Goal: Find specific page/section: Find specific page/section

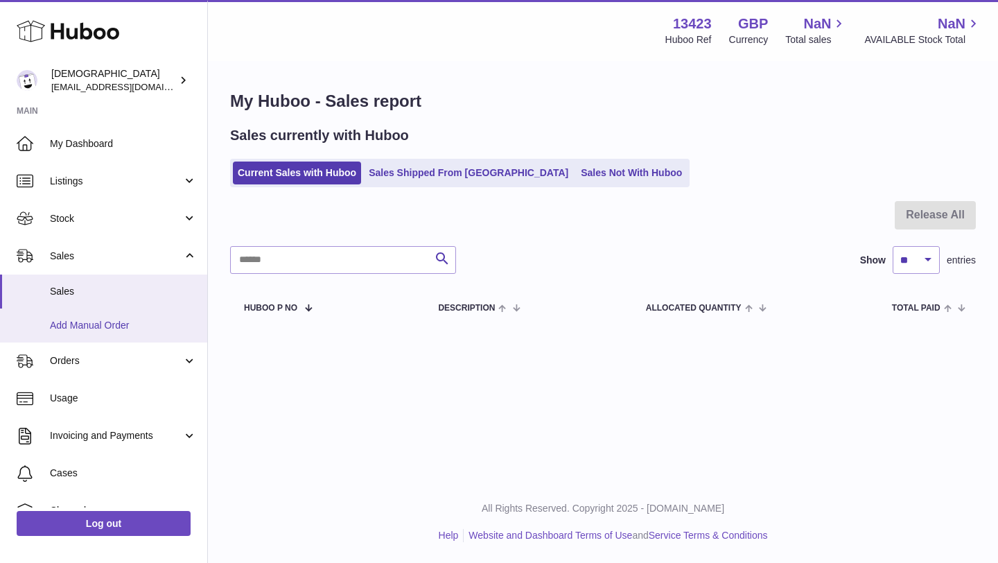
click at [105, 327] on span "Add Manual Order" at bounding box center [123, 325] width 147 height 13
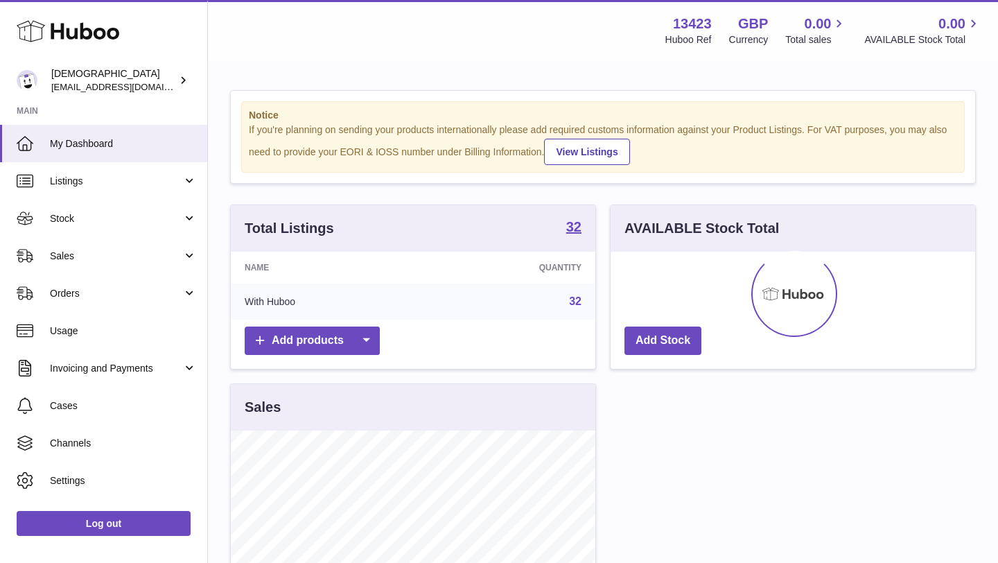
scroll to position [216, 365]
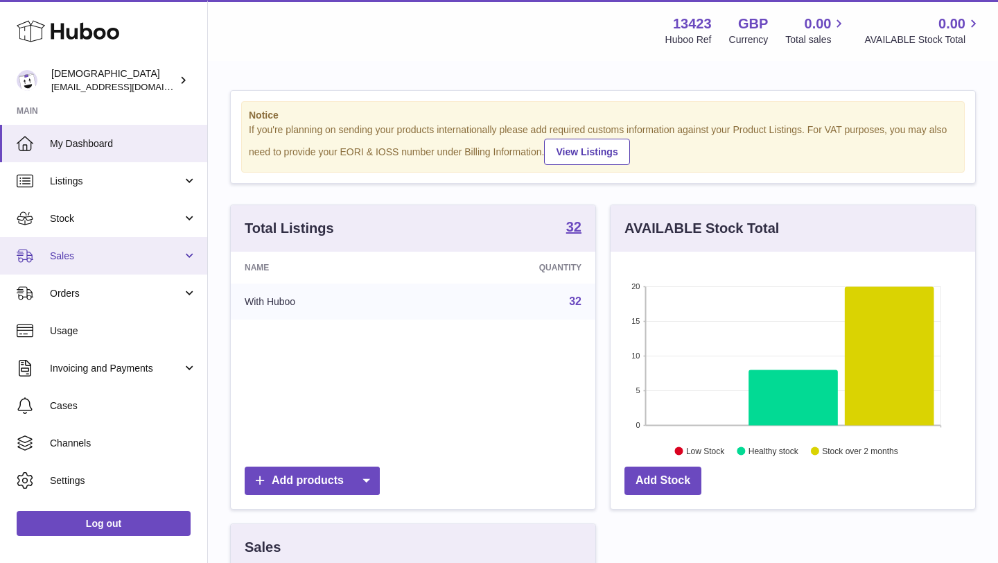
click at [72, 268] on link "Sales" at bounding box center [103, 255] width 207 height 37
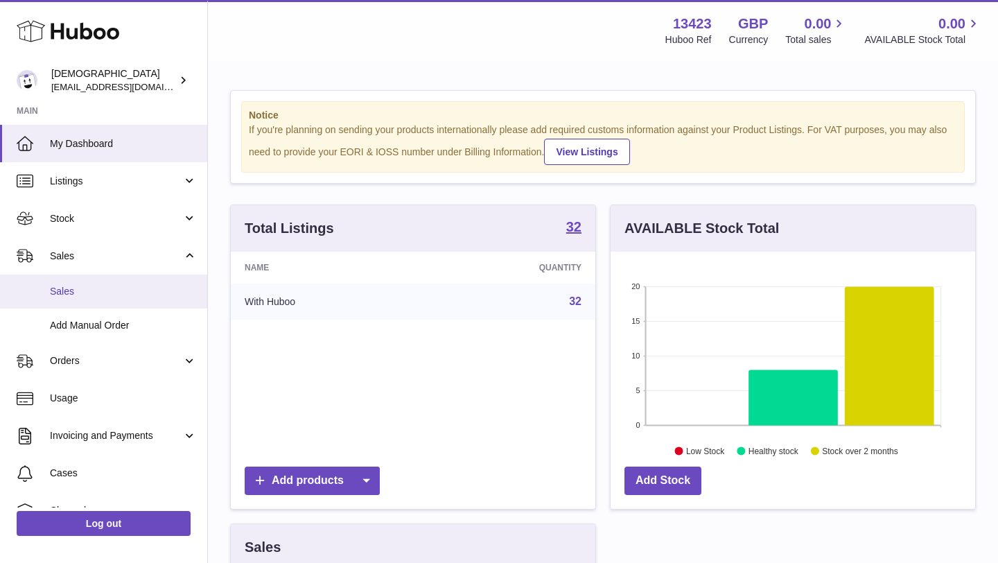
click at [72, 291] on span "Sales" at bounding box center [123, 291] width 147 height 13
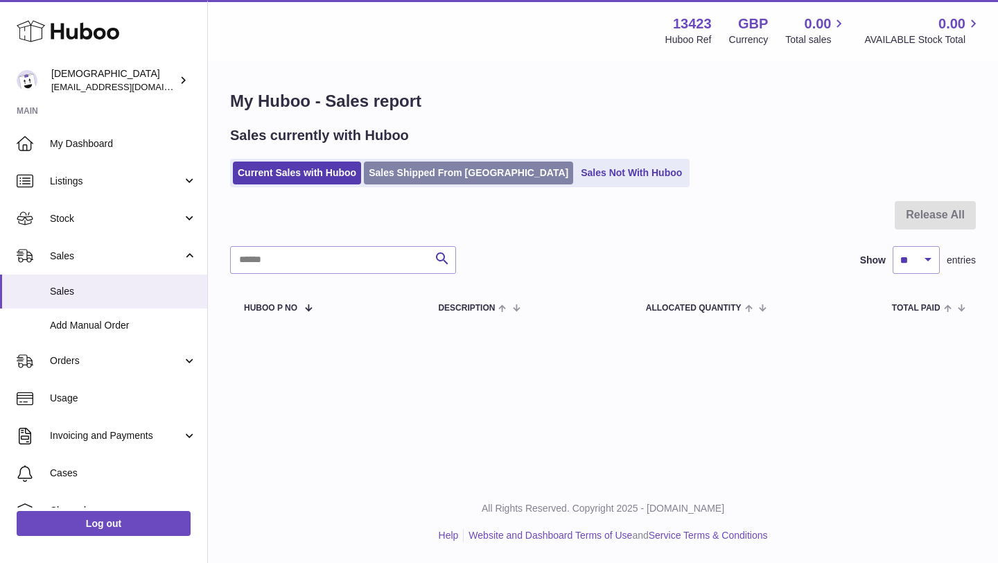
click at [418, 175] on link "Sales Shipped From [GEOGRAPHIC_DATA]" at bounding box center [468, 173] width 209 height 23
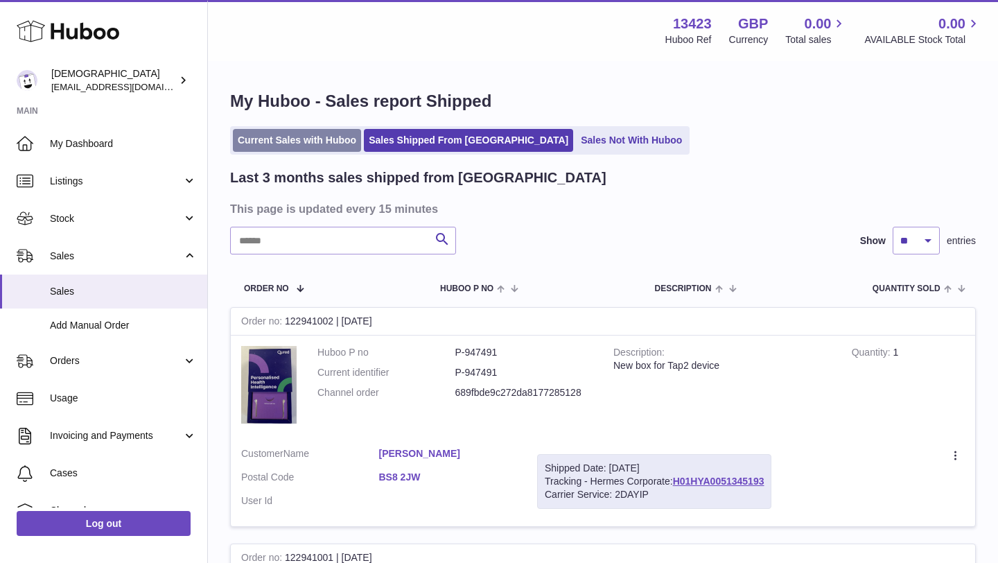
click at [327, 138] on link "Current Sales with Huboo" at bounding box center [297, 140] width 128 height 23
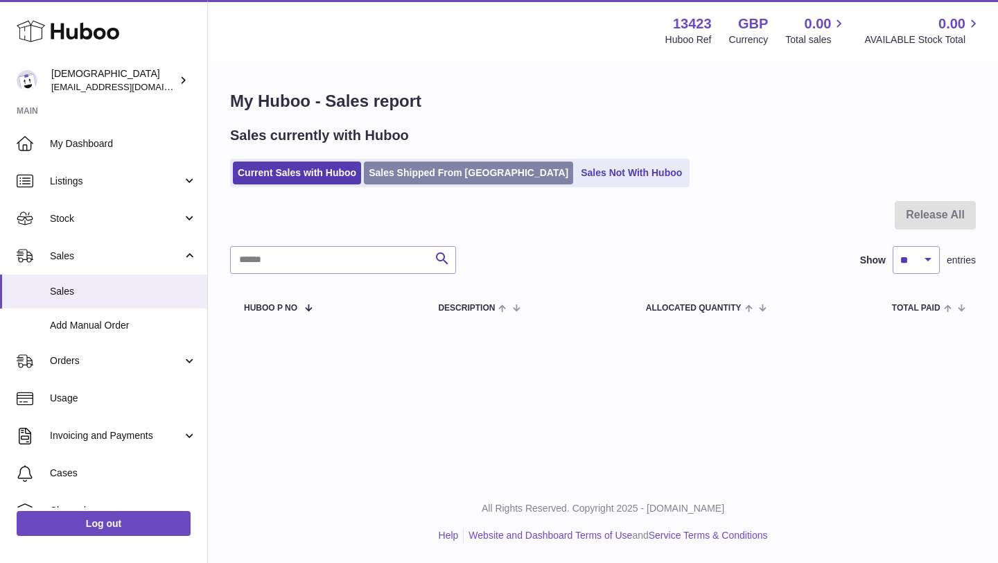
click at [406, 167] on link "Sales Shipped From [GEOGRAPHIC_DATA]" at bounding box center [468, 173] width 209 height 23
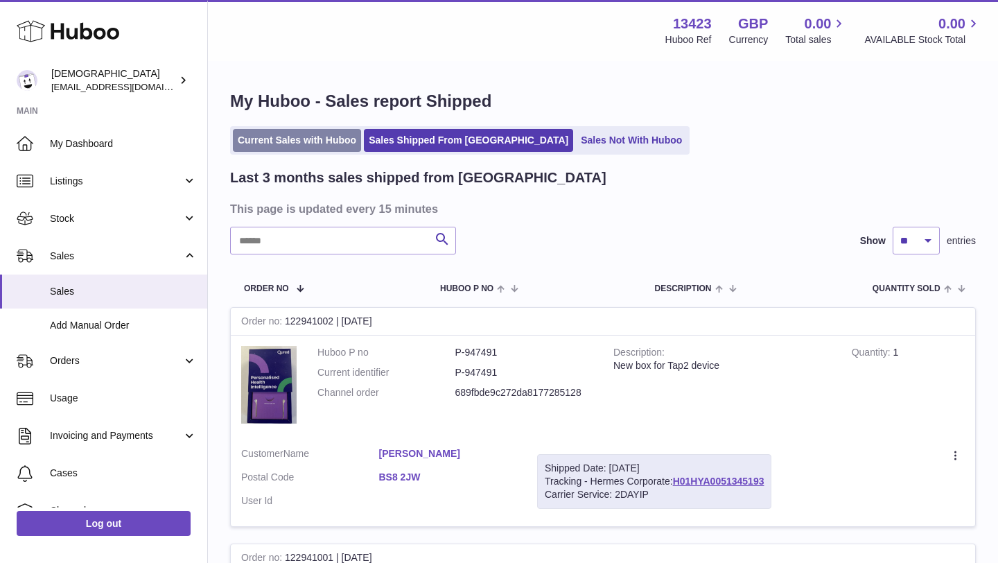
click at [295, 148] on link "Current Sales with Huboo" at bounding box center [297, 140] width 128 height 23
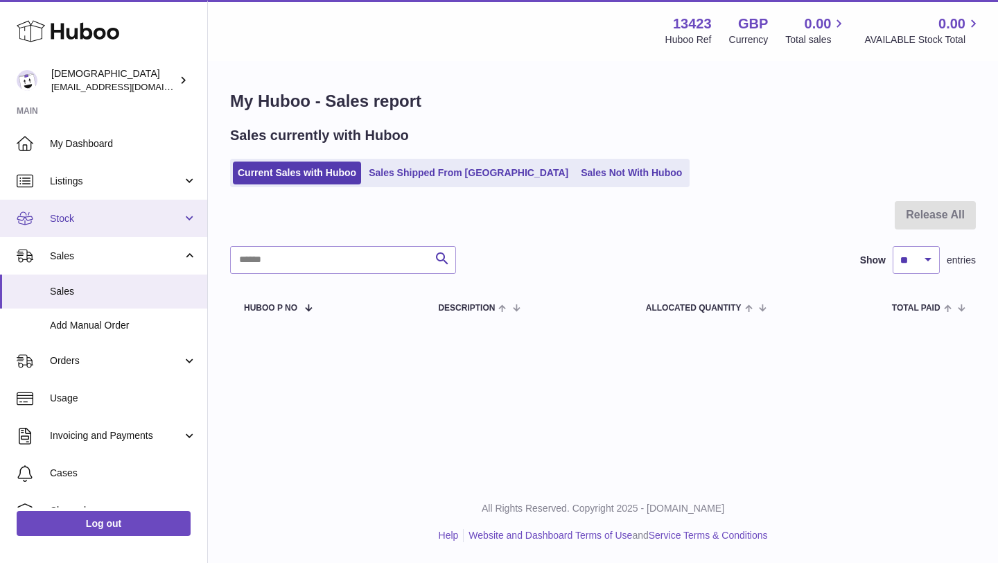
click at [128, 216] on span "Stock" at bounding box center [116, 218] width 132 height 13
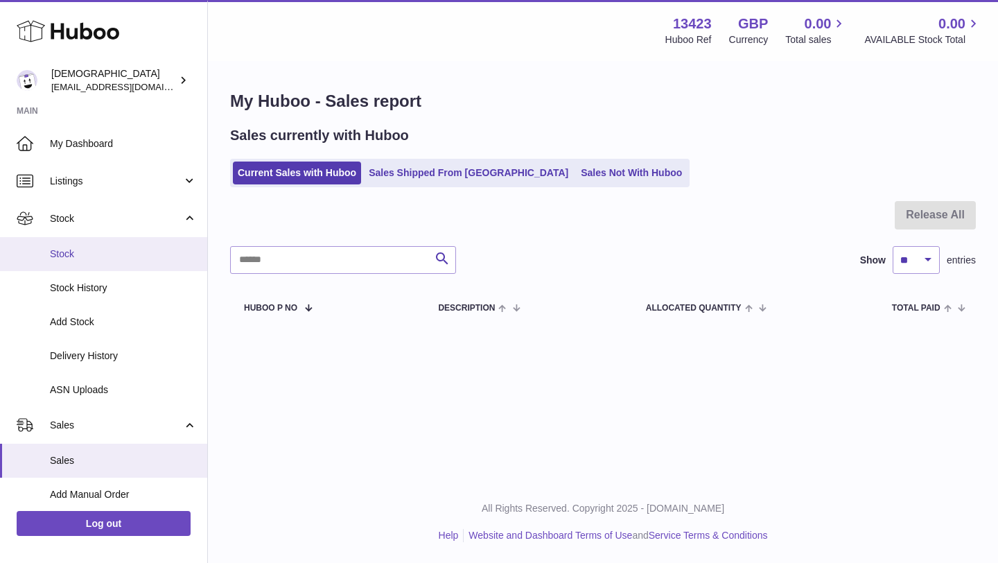
click at [121, 245] on link "Stock" at bounding box center [103, 254] width 207 height 34
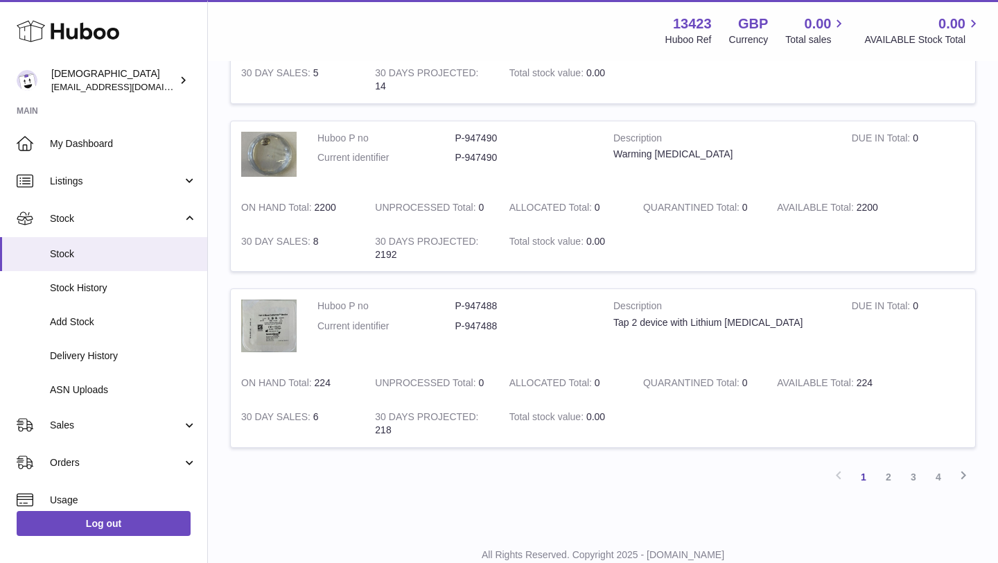
scroll to position [1658, 0]
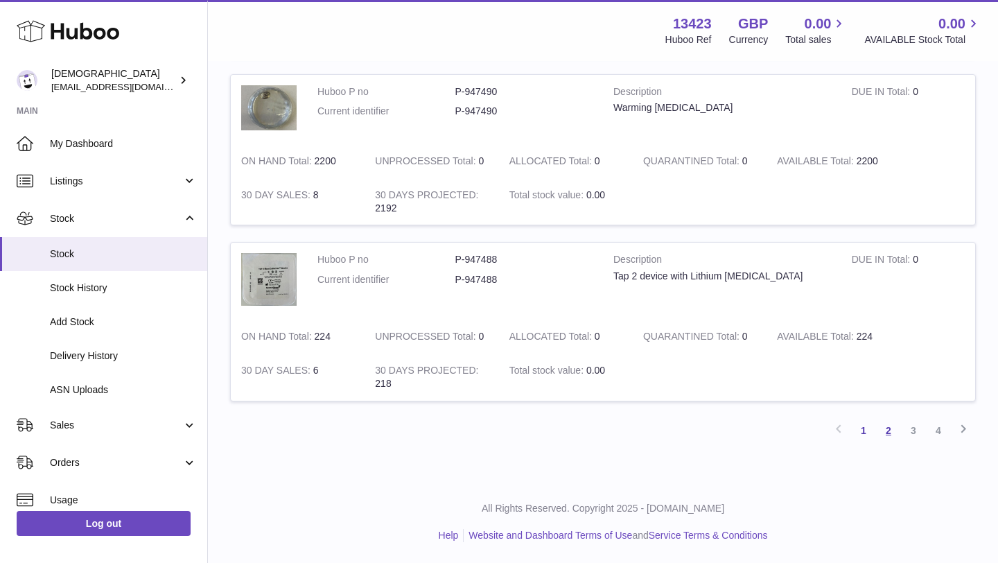
click at [890, 428] on link "2" at bounding box center [888, 430] width 25 height 25
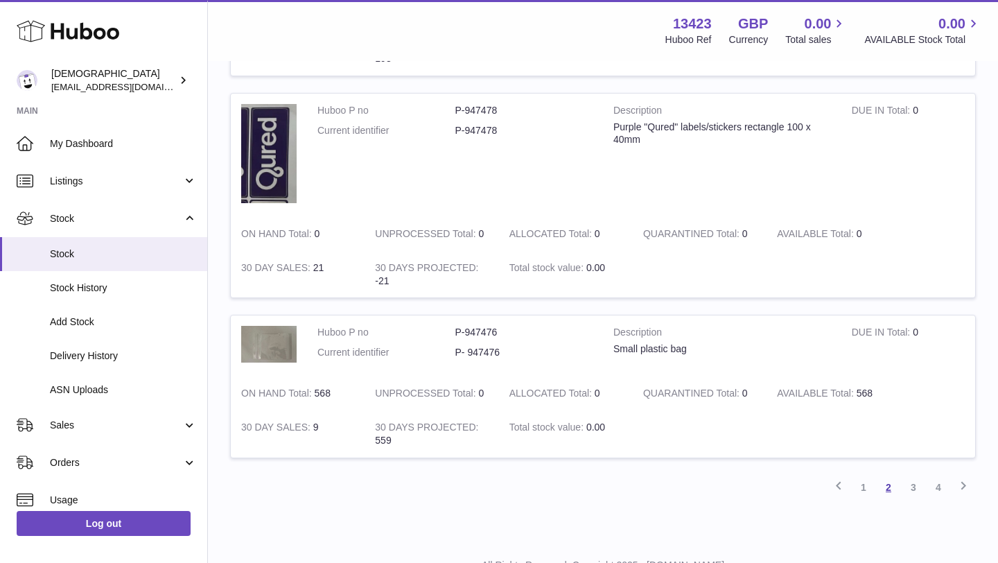
scroll to position [1562, 0]
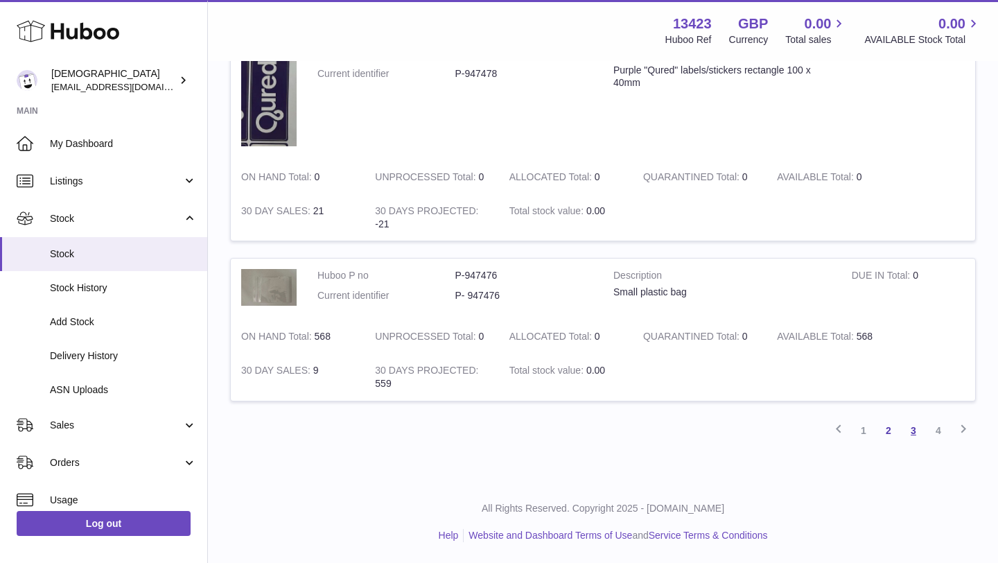
click at [908, 435] on link "3" at bounding box center [913, 430] width 25 height 25
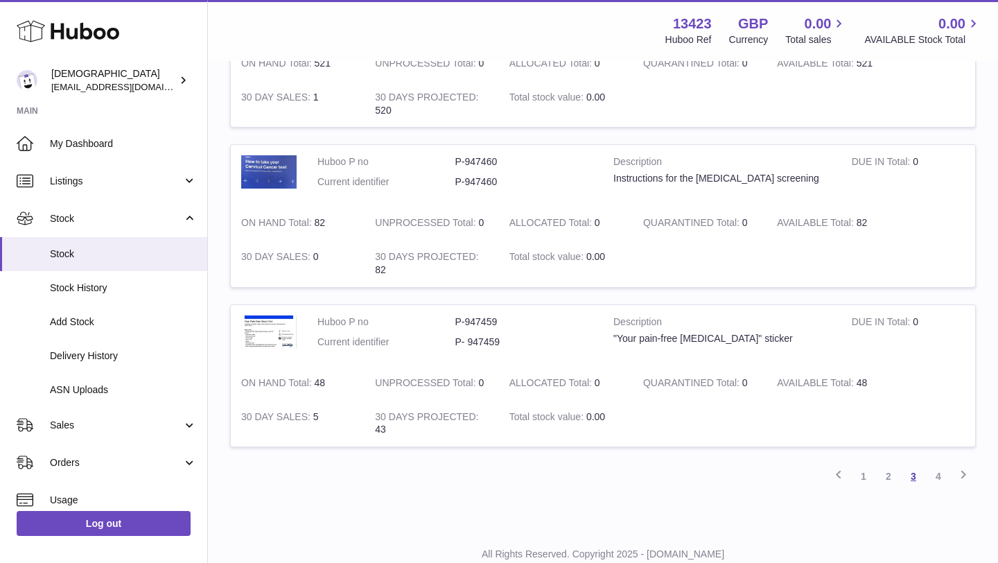
scroll to position [1709, 0]
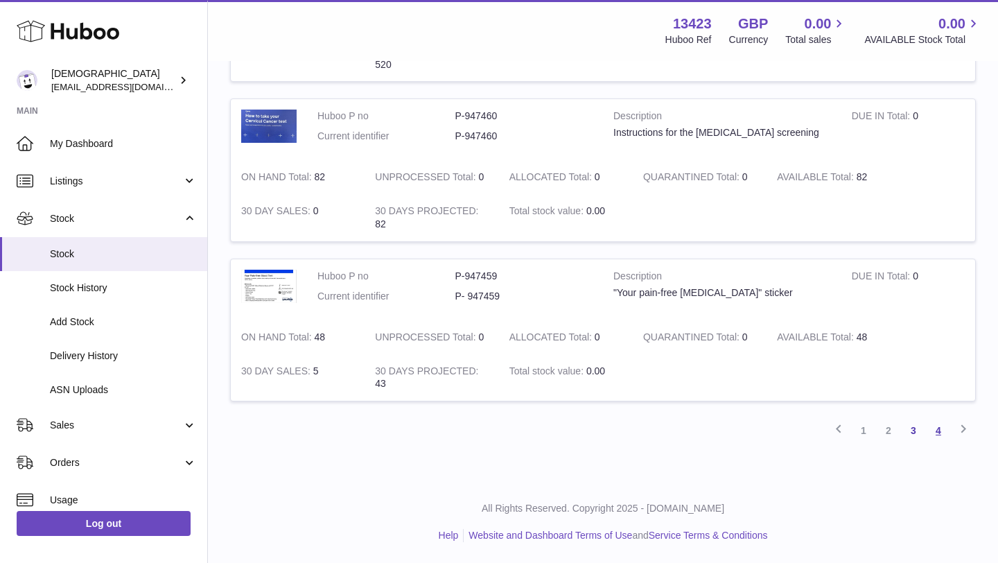
click at [935, 435] on link "4" at bounding box center [938, 430] width 25 height 25
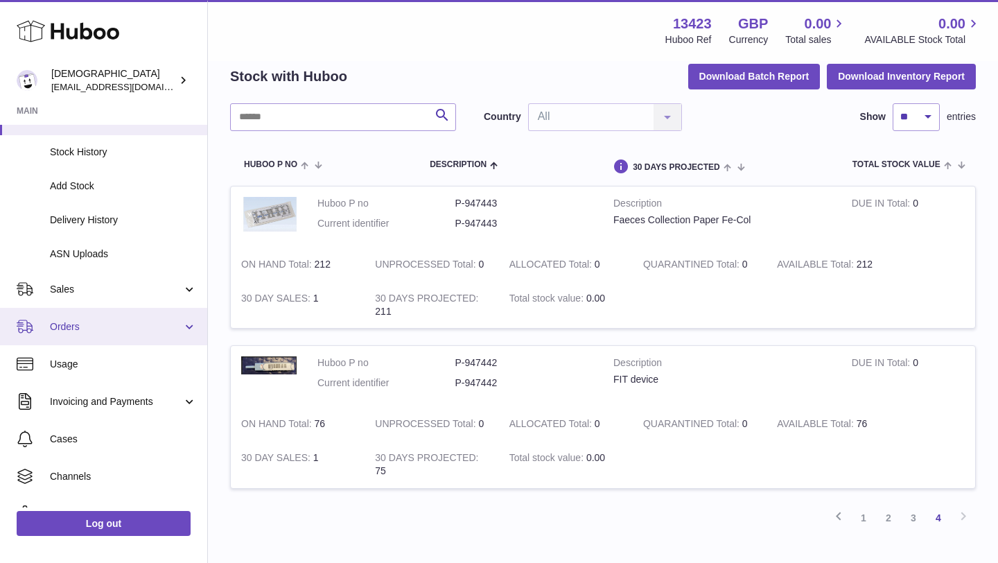
scroll to position [198, 0]
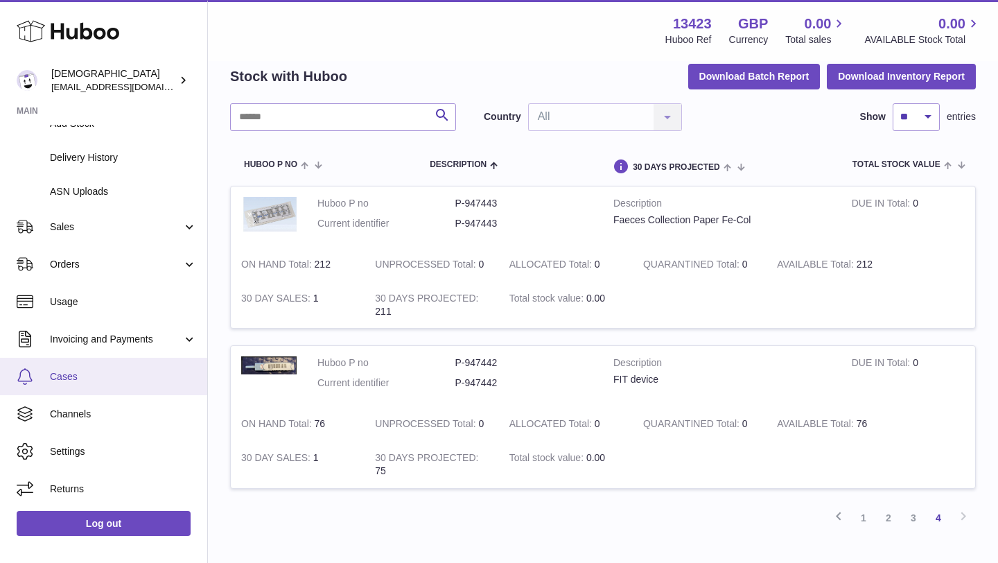
click at [68, 375] on span "Cases" at bounding box center [123, 376] width 147 height 13
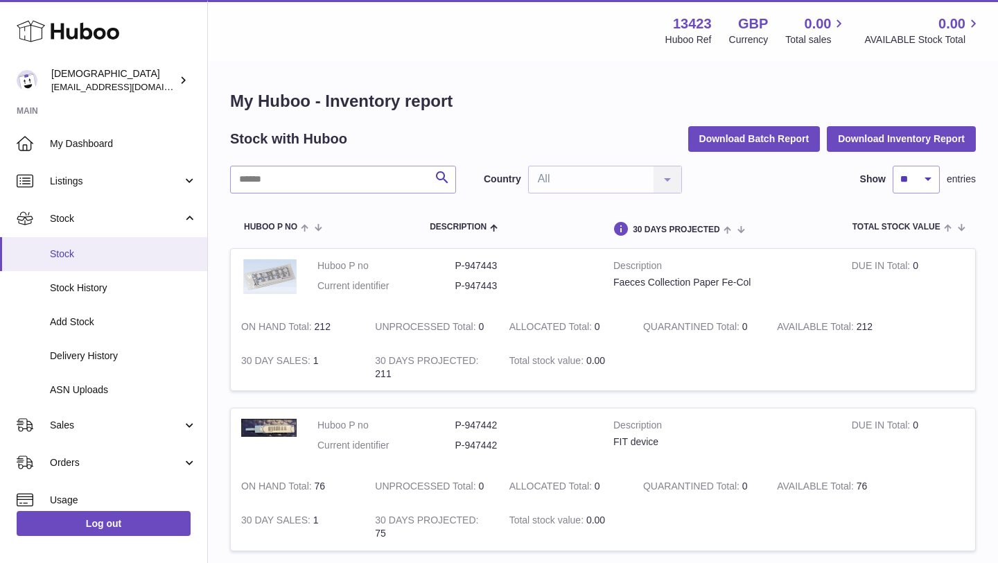
click at [99, 253] on span "Stock" at bounding box center [123, 254] width 147 height 13
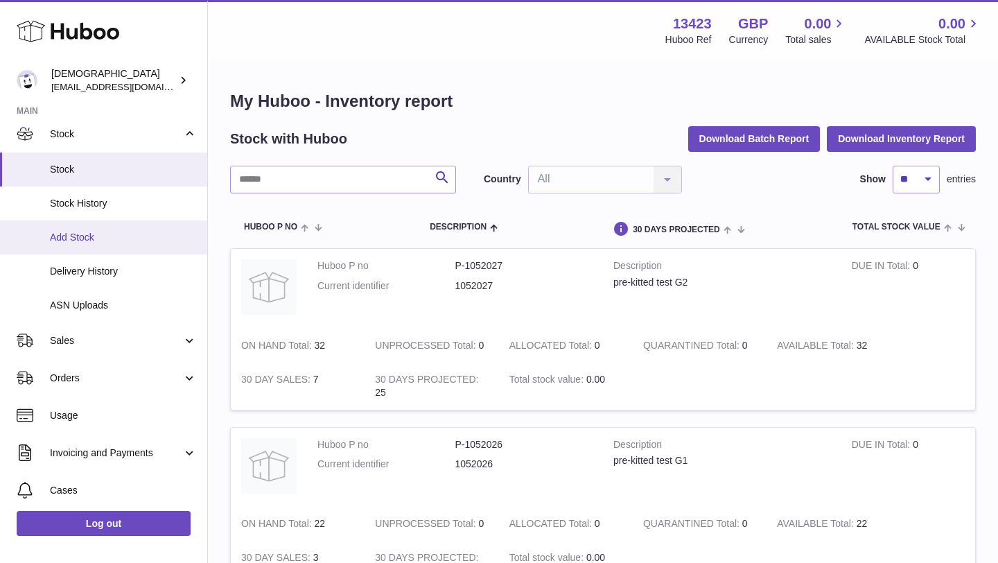
scroll to position [109, 0]
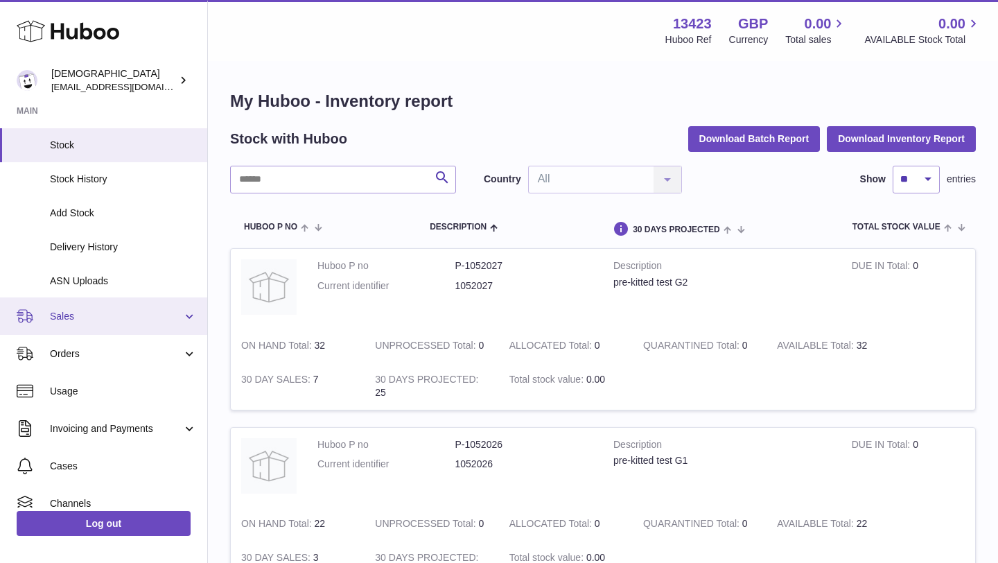
click at [83, 317] on span "Sales" at bounding box center [116, 316] width 132 height 13
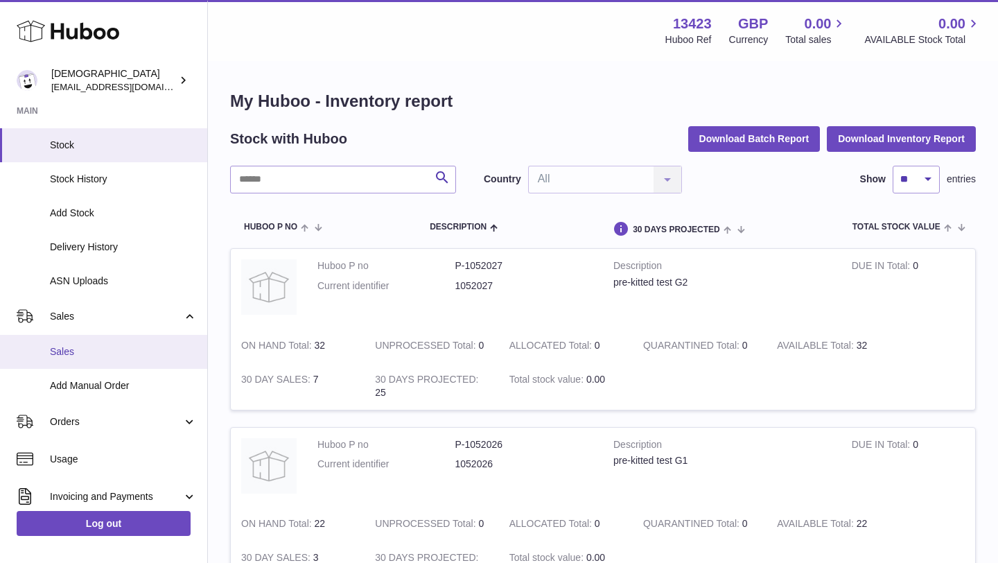
click at [83, 345] on span "Sales" at bounding box center [123, 351] width 147 height 13
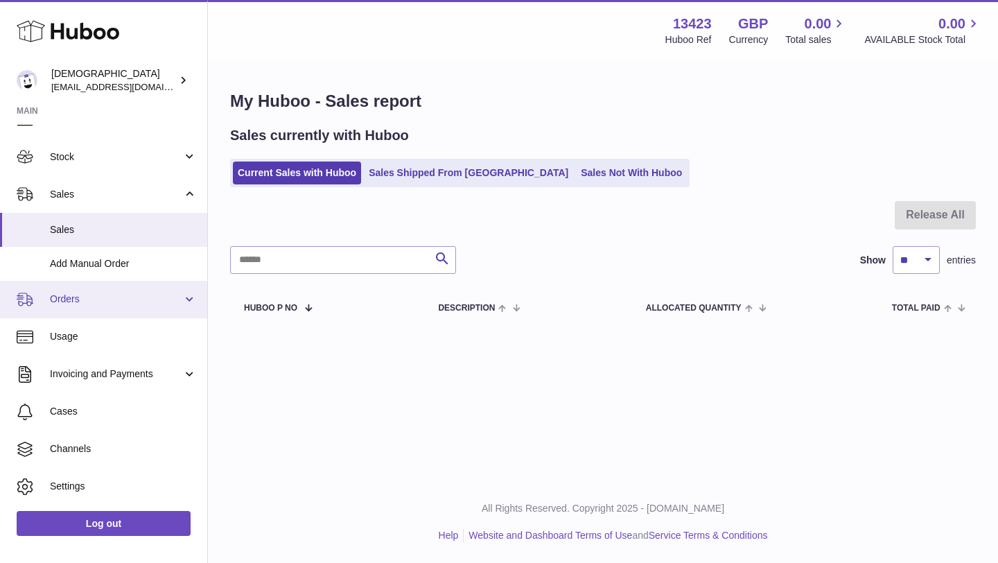
scroll to position [62, 0]
click at [101, 307] on link "Orders" at bounding box center [103, 298] width 207 height 37
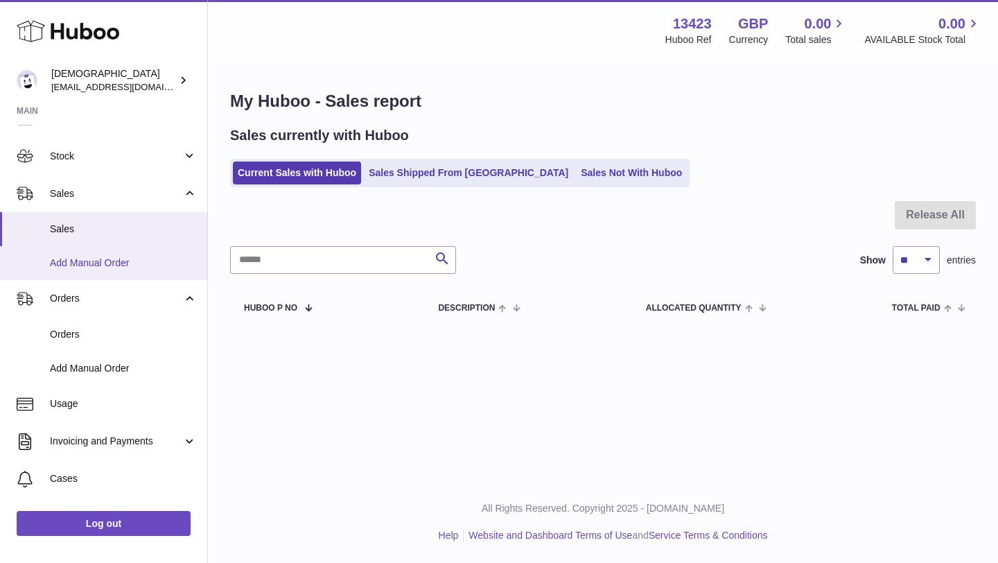
click at [101, 268] on span "Add Manual Order" at bounding box center [123, 263] width 147 height 13
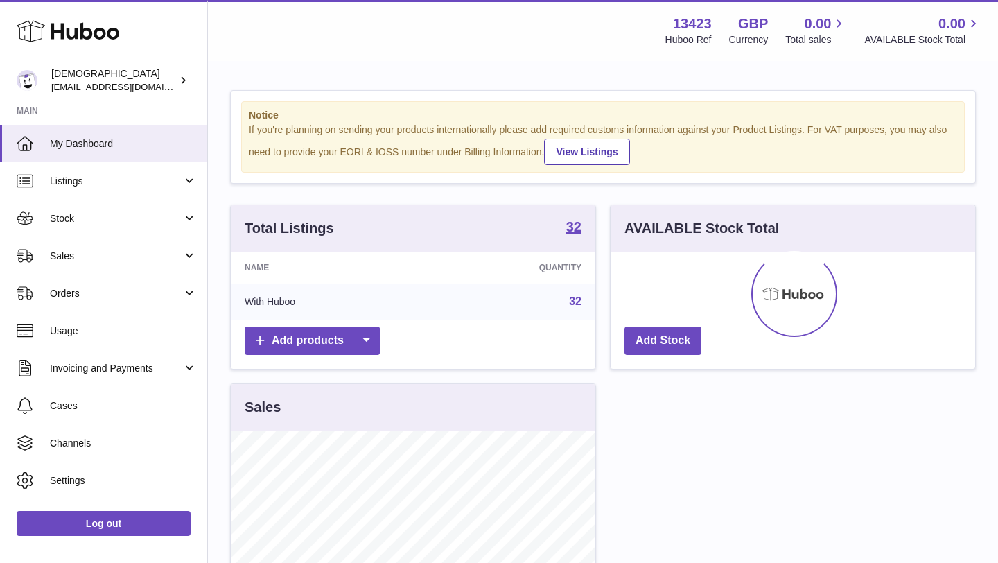
scroll to position [216, 365]
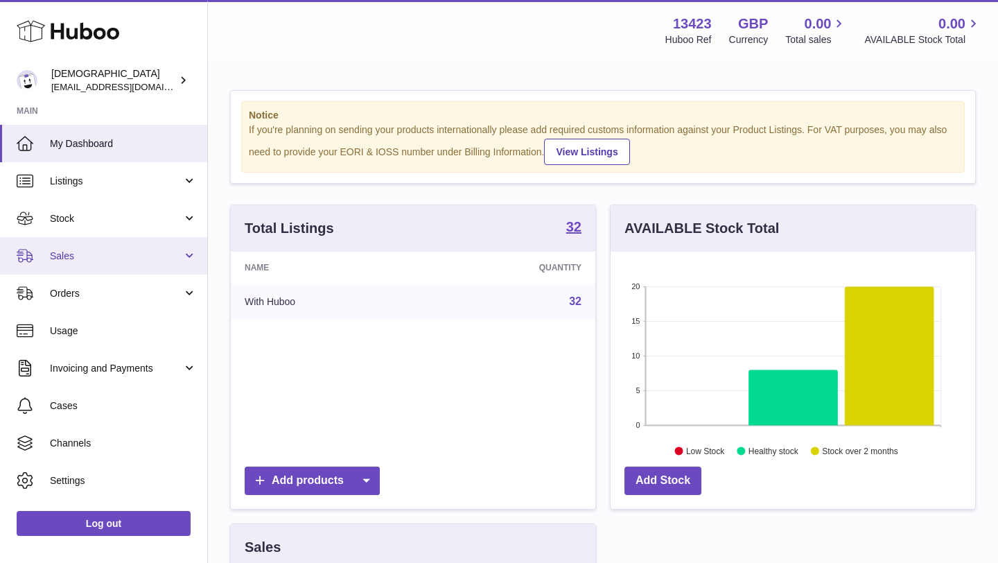
click at [103, 250] on span "Sales" at bounding box center [116, 256] width 132 height 13
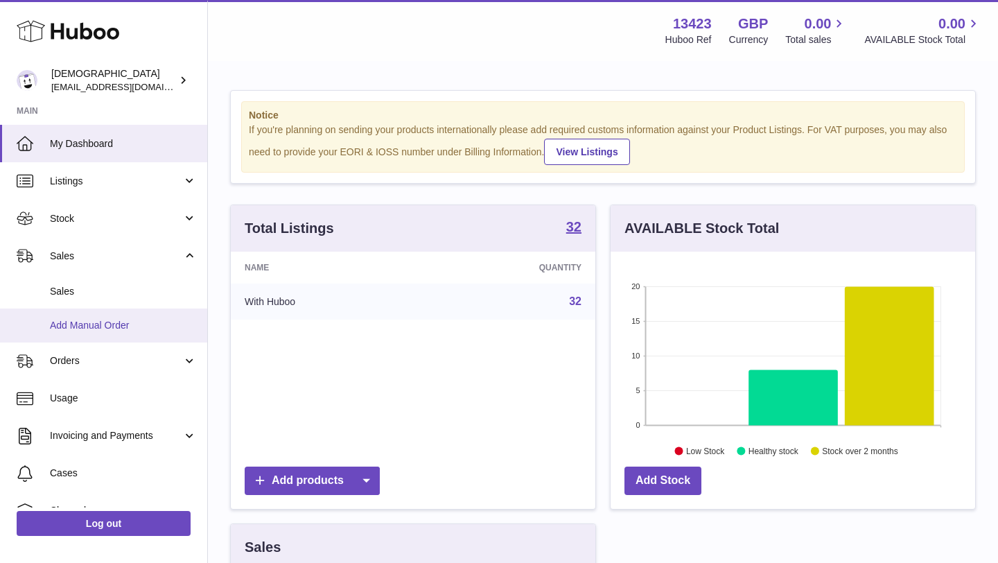
click at [109, 321] on span "Add Manual Order" at bounding box center [123, 325] width 147 height 13
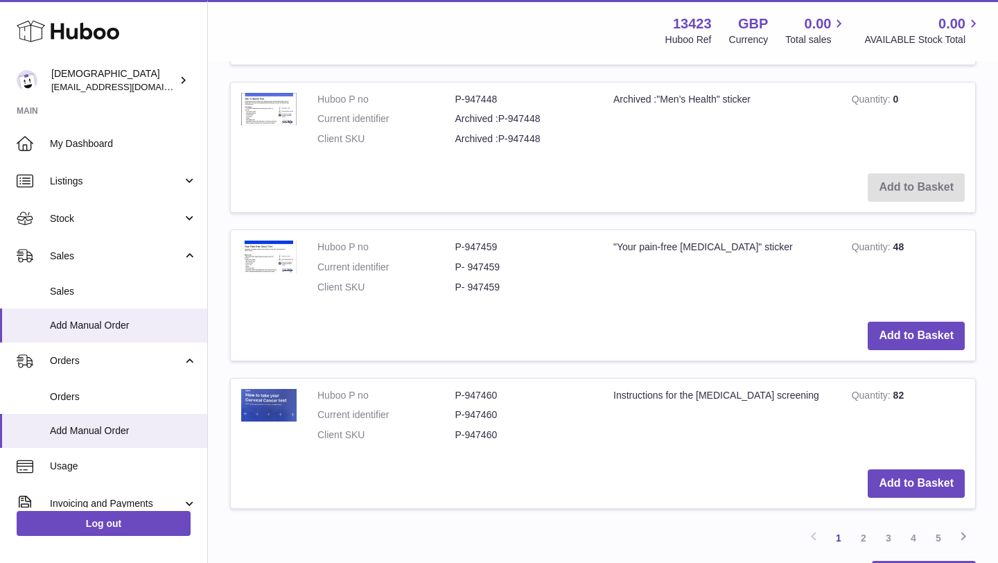
scroll to position [1528, 0]
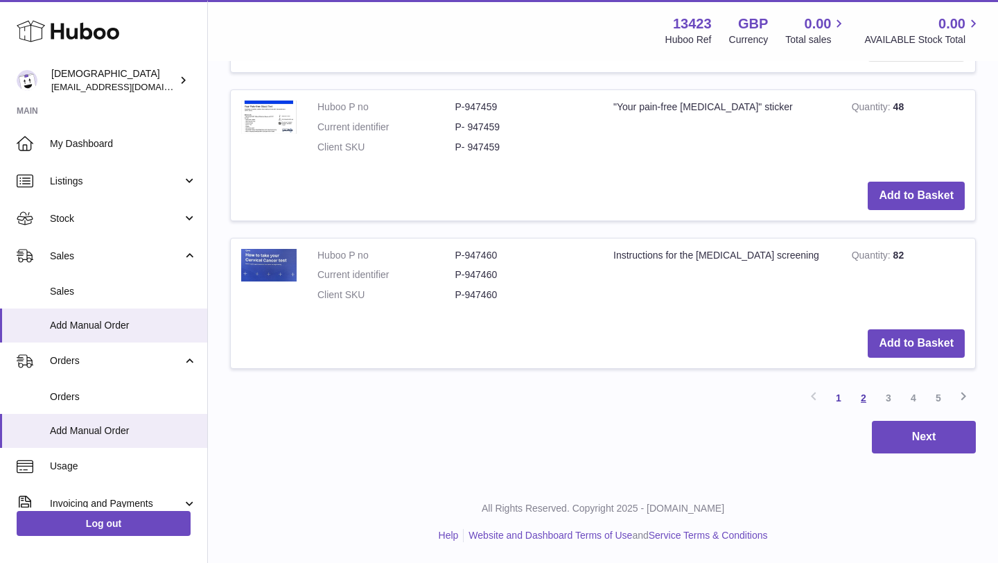
click at [863, 394] on link "2" at bounding box center [863, 397] width 25 height 25
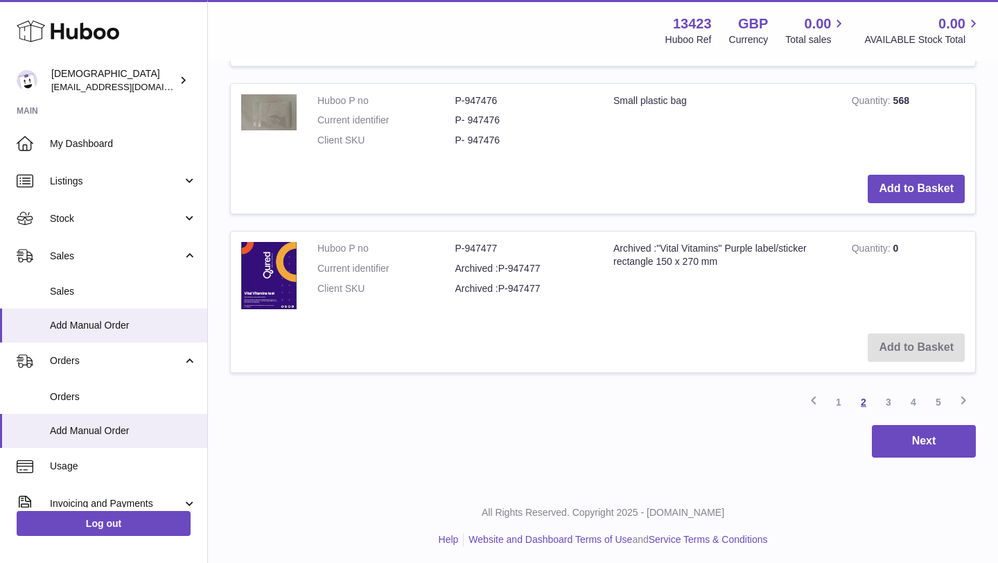
scroll to position [1699, 0]
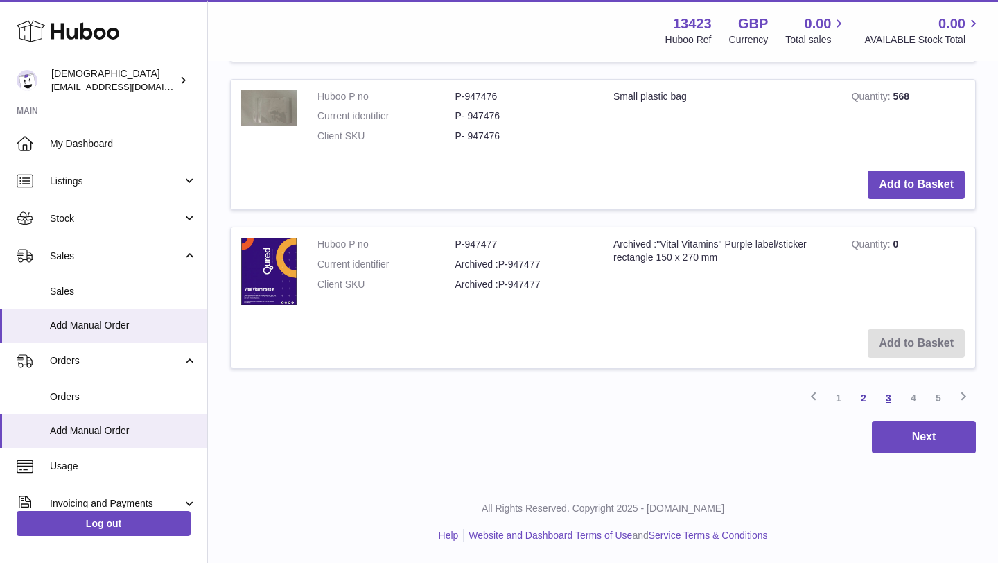
click at [891, 392] on link "3" at bounding box center [888, 397] width 25 height 25
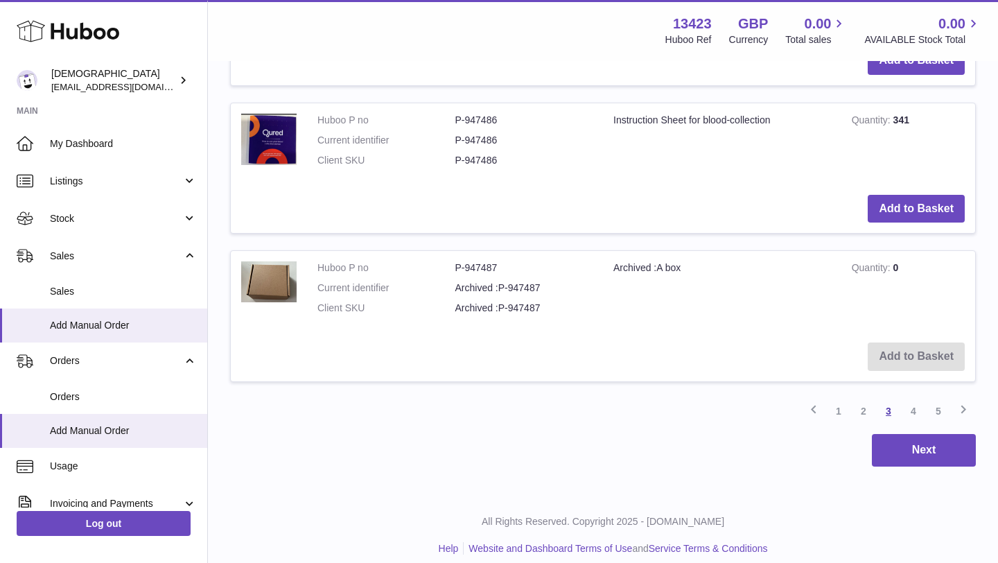
scroll to position [1588, 0]
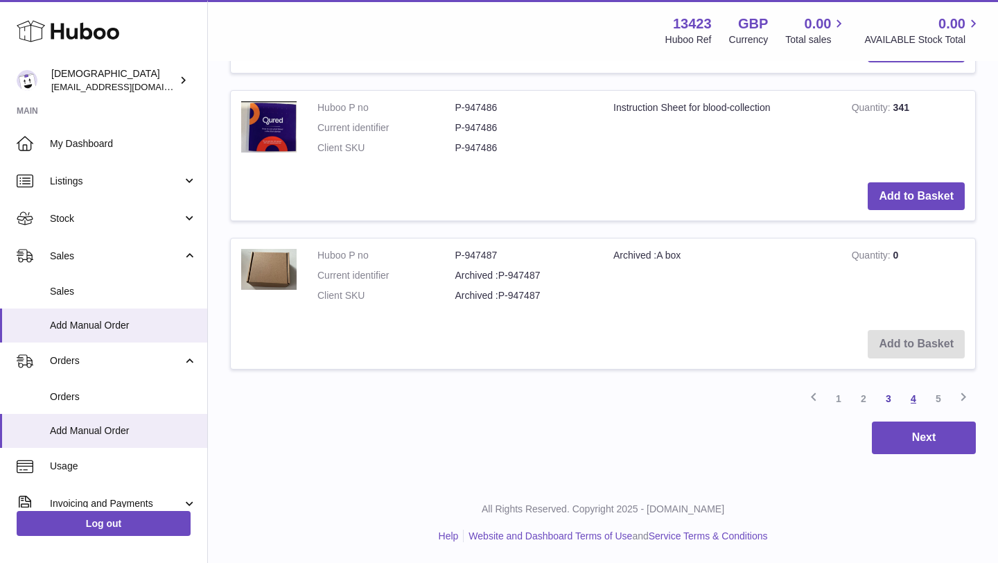
click at [922, 401] on link "4" at bounding box center [913, 398] width 25 height 25
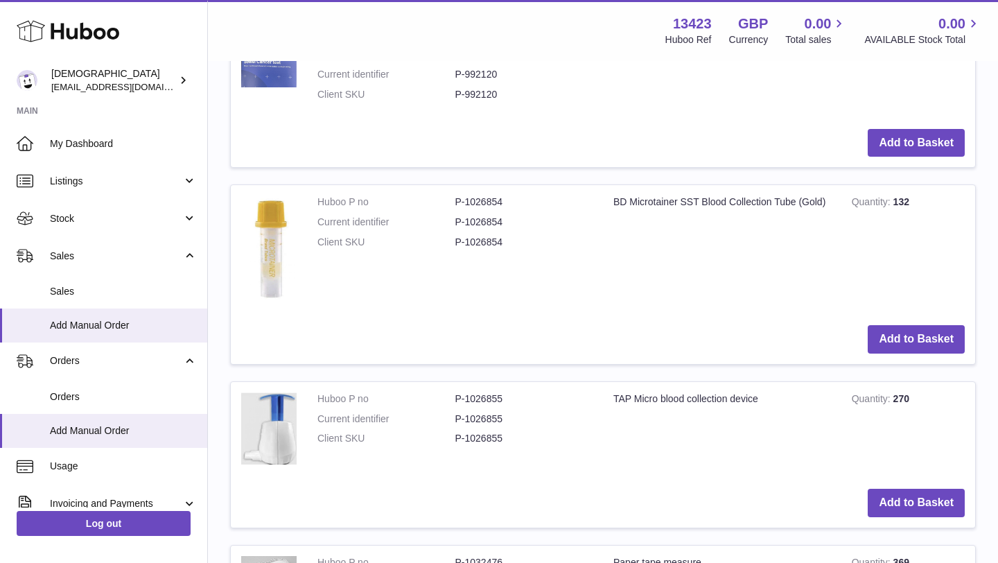
scroll to position [1010, 0]
drag, startPoint x: 611, startPoint y: 201, endPoint x: 678, endPoint y: 204, distance: 66.6
click at [678, 204] on td "BD Microtainer SST Blood Collection Tube (Gold)" at bounding box center [722, 249] width 238 height 130
copy td "BD Microtainer"
